Goal: Navigation & Orientation: Find specific page/section

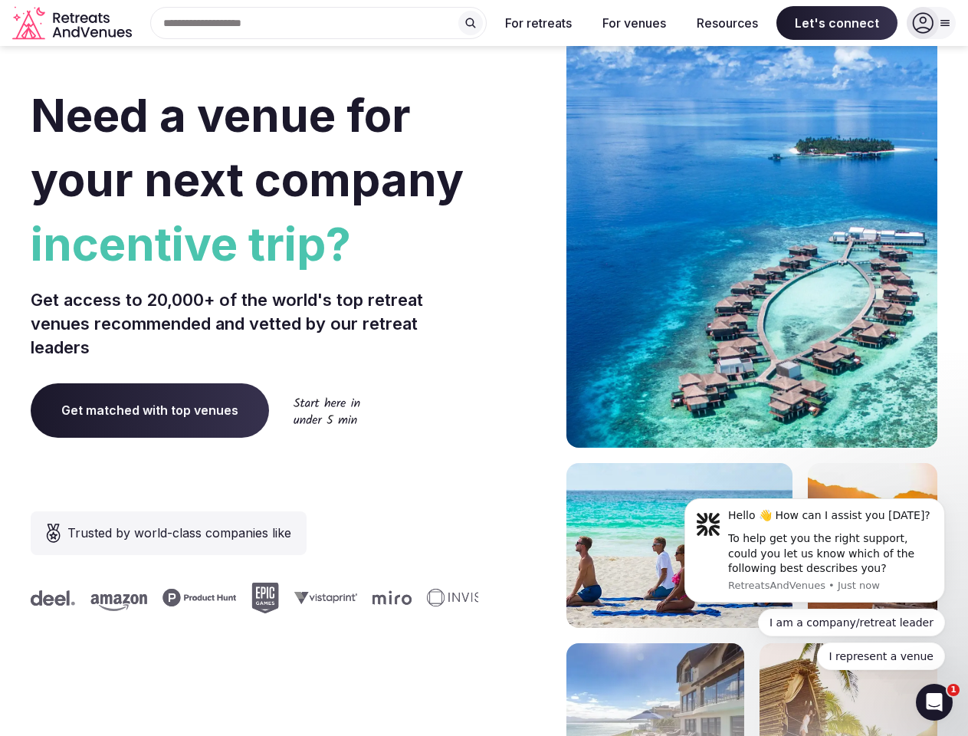
click at [484, 368] on div "Need a venue for your next company incentive trip? Get access to 20,000+ of the…" at bounding box center [484, 458] width 907 height 923
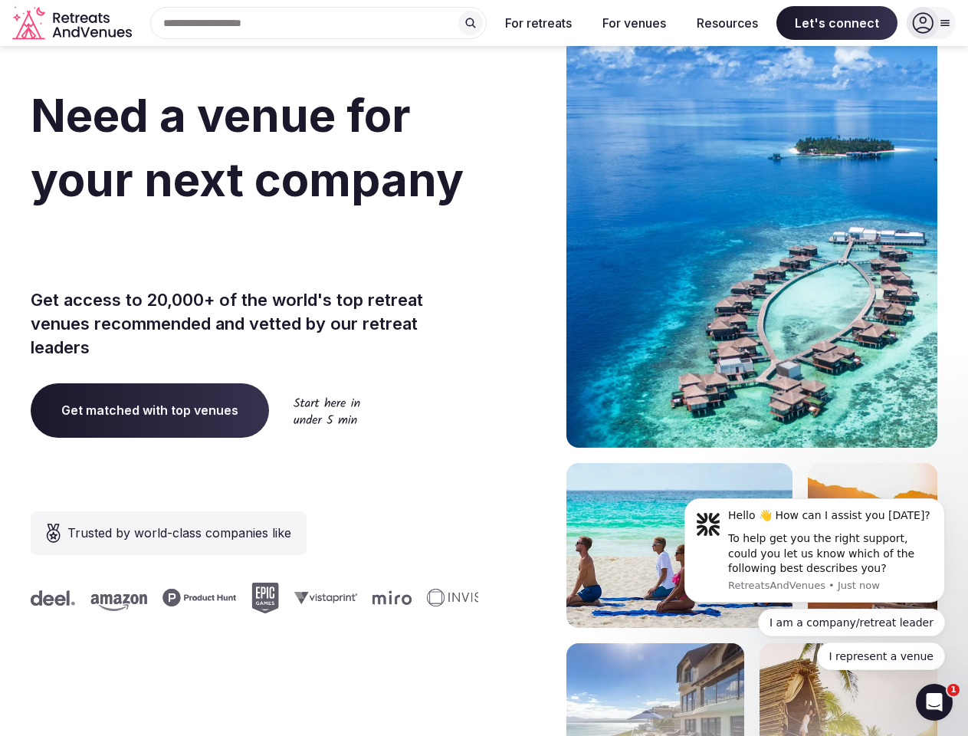
click at [319, 23] on div "Search Popular Destinations [GEOGRAPHIC_DATA], [GEOGRAPHIC_DATA] [GEOGRAPHIC_DA…" at bounding box center [312, 23] width 349 height 32
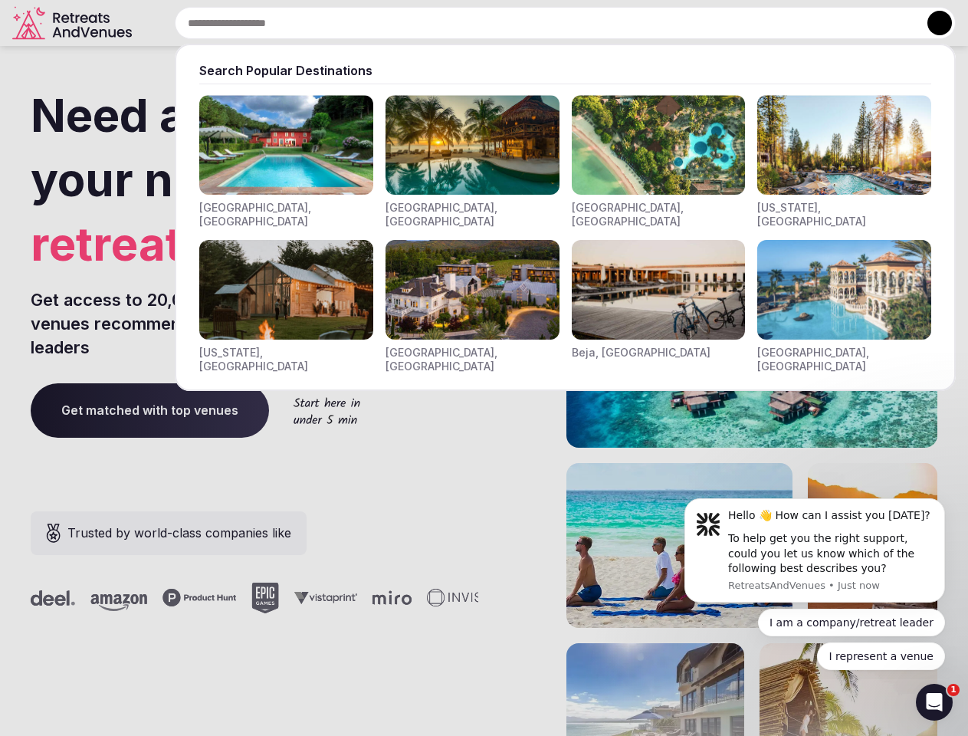
click at [471, 23] on input "text" at bounding box center [565, 23] width 781 height 32
click at [539, 23] on input "text" at bounding box center [565, 23] width 781 height 32
click at [634, 23] on input "text" at bounding box center [565, 23] width 781 height 32
click at [727, 23] on input "text" at bounding box center [565, 23] width 781 height 32
click at [837, 23] on input "text" at bounding box center [565, 23] width 781 height 32
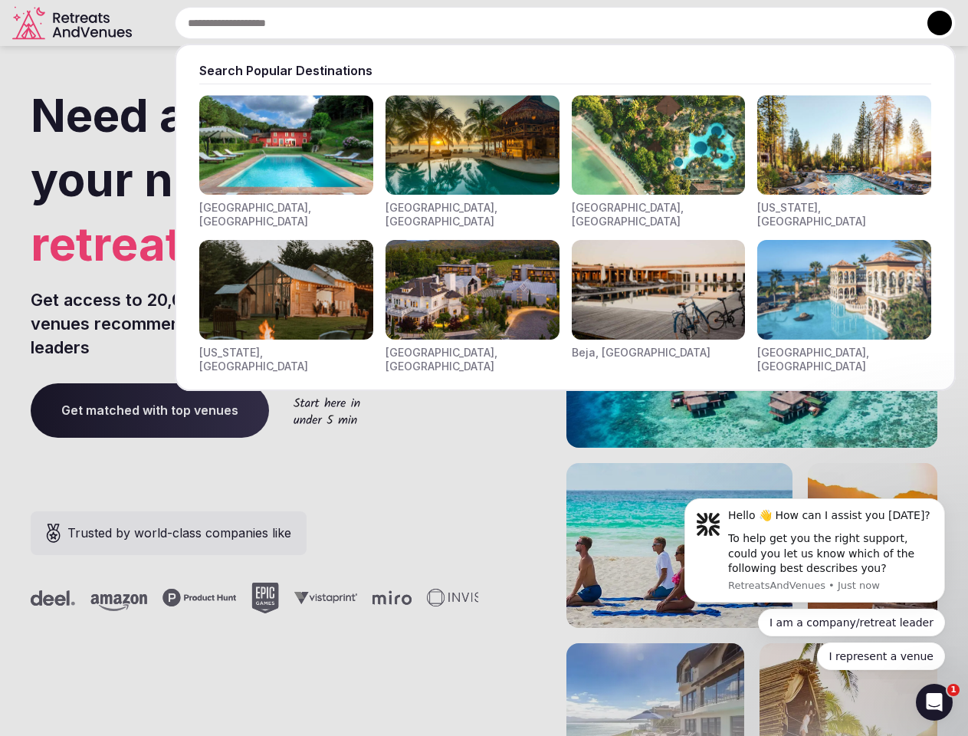
click at [931, 23] on button at bounding box center [939, 23] width 25 height 25
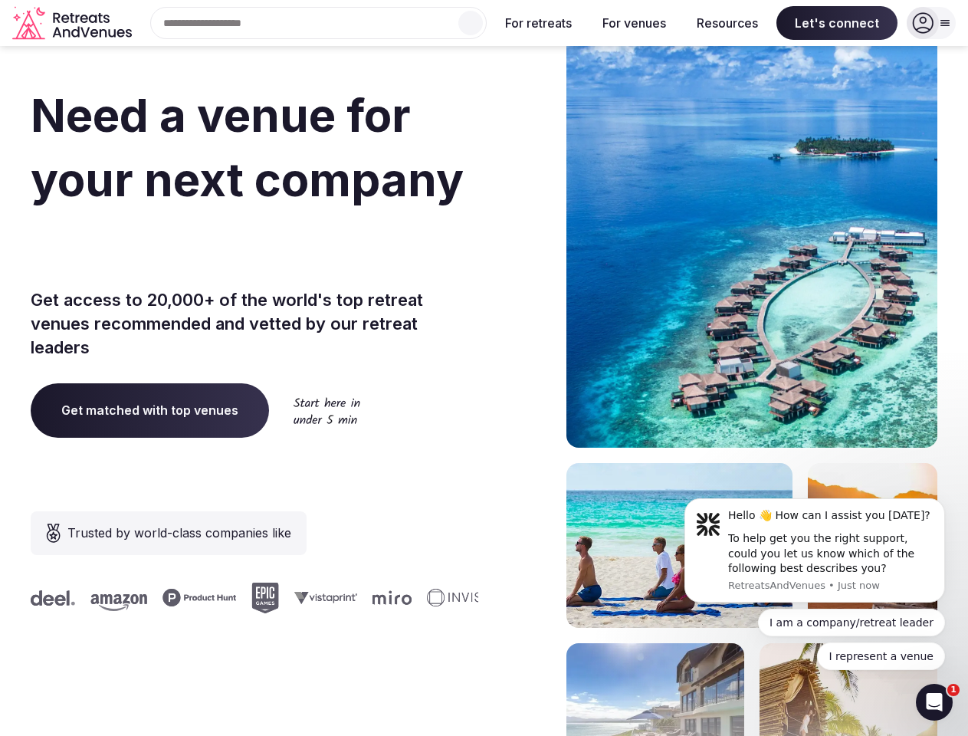
click at [815, 550] on div "To help get you the right support, could you let us know which of the following…" at bounding box center [830, 553] width 205 height 45
click at [948, 503] on section "Need a venue for your next company retreat? Get access to 20,000+ of the world'…" at bounding box center [484, 458] width 968 height 923
